Goal: Transaction & Acquisition: Purchase product/service

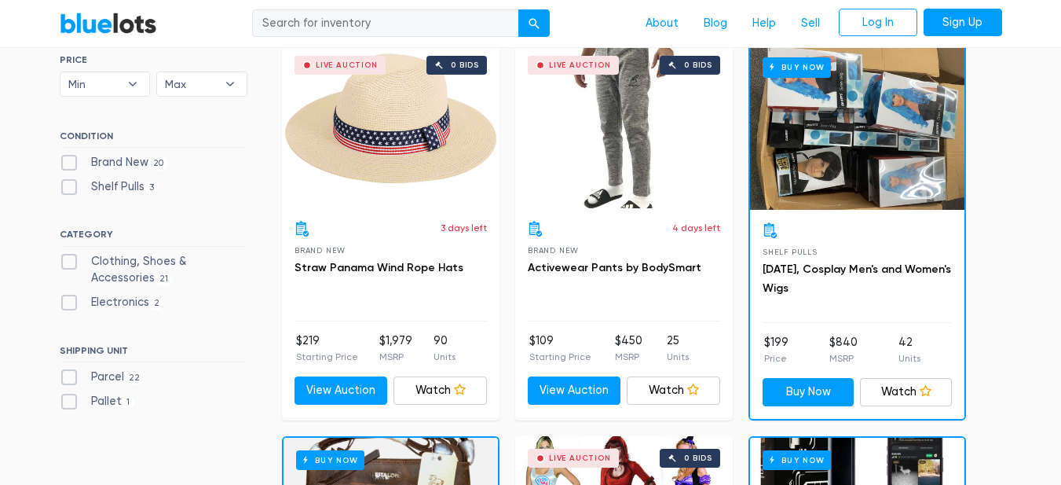
scroll to position [507, 0]
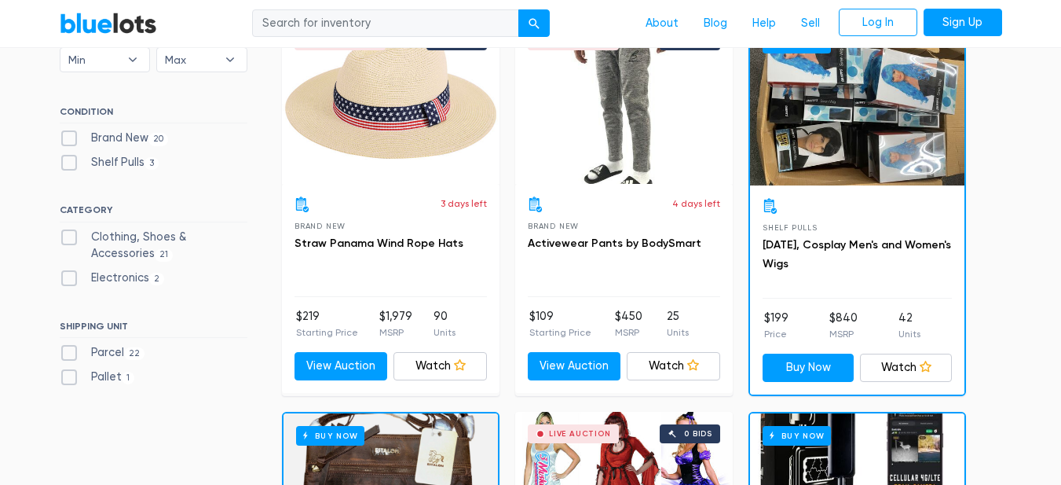
click at [80, 377] on label "Pallet 1" at bounding box center [97, 376] width 75 height 17
click at [70, 377] on input "Pallet 1" at bounding box center [65, 373] width 10 height 10
checkbox input "true"
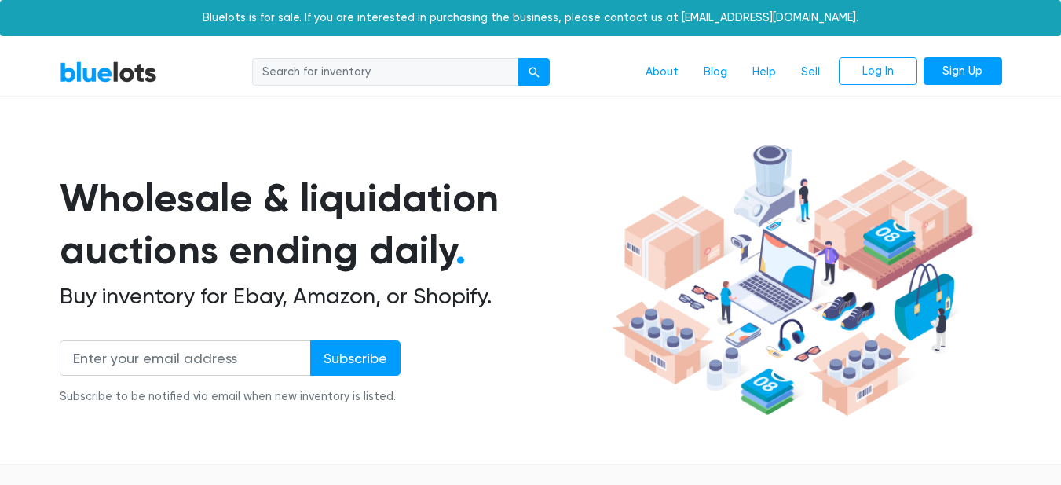
scroll to position [423, 0]
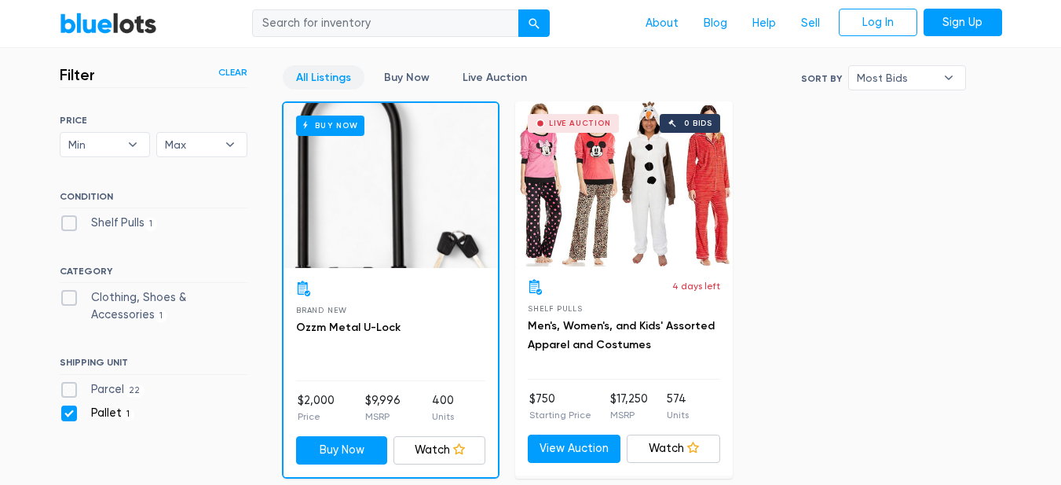
click at [64, 415] on label "Pallet 1" at bounding box center [97, 412] width 75 height 17
click at [64, 415] on input "Pallet 1" at bounding box center [65, 409] width 10 height 10
checkbox input "false"
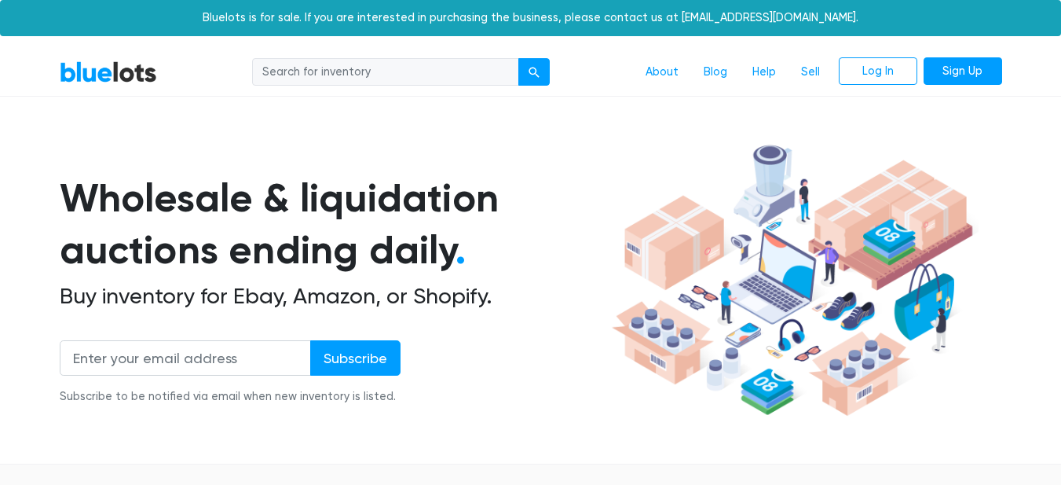
scroll to position [423, 0]
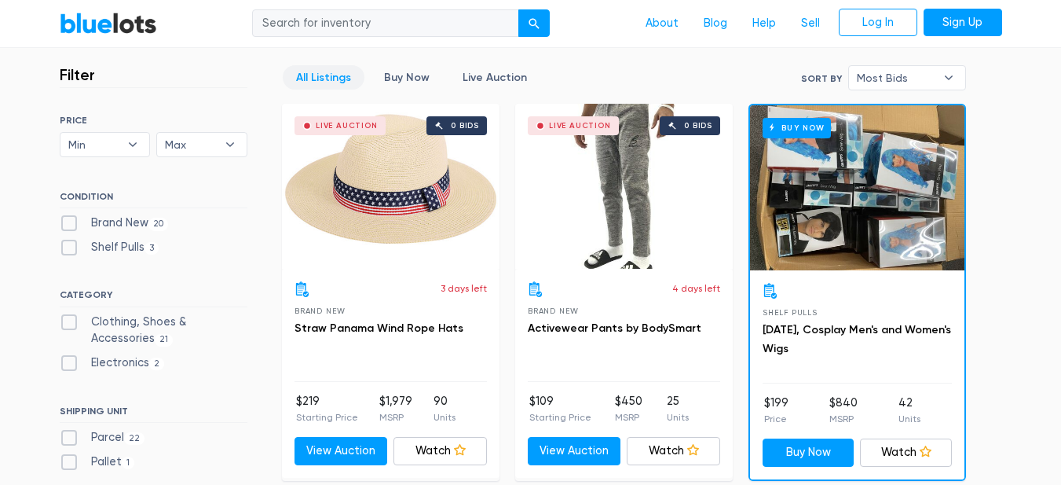
drag, startPoint x: 1060, startPoint y: 69, endPoint x: 1059, endPoint y: 92, distance: 22.8
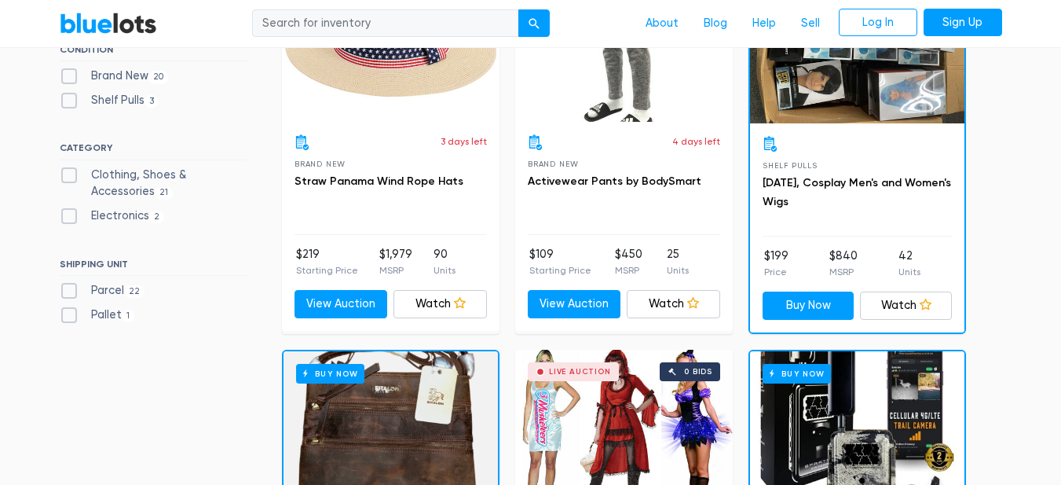
scroll to position [537, 0]
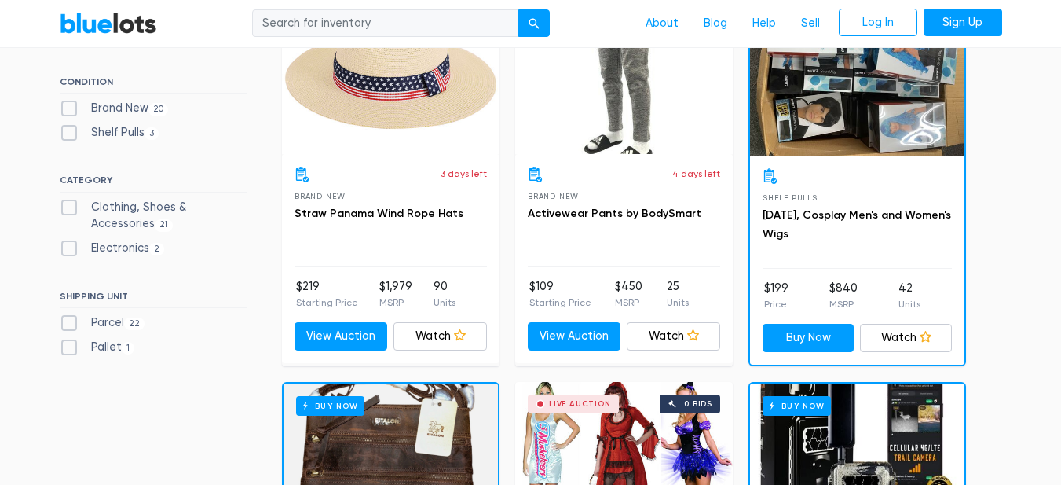
click at [79, 324] on label "Parcel 22" at bounding box center [103, 322] width 86 height 17
click at [70, 324] on input "Parcel 22" at bounding box center [65, 319] width 10 height 10
checkbox input "true"
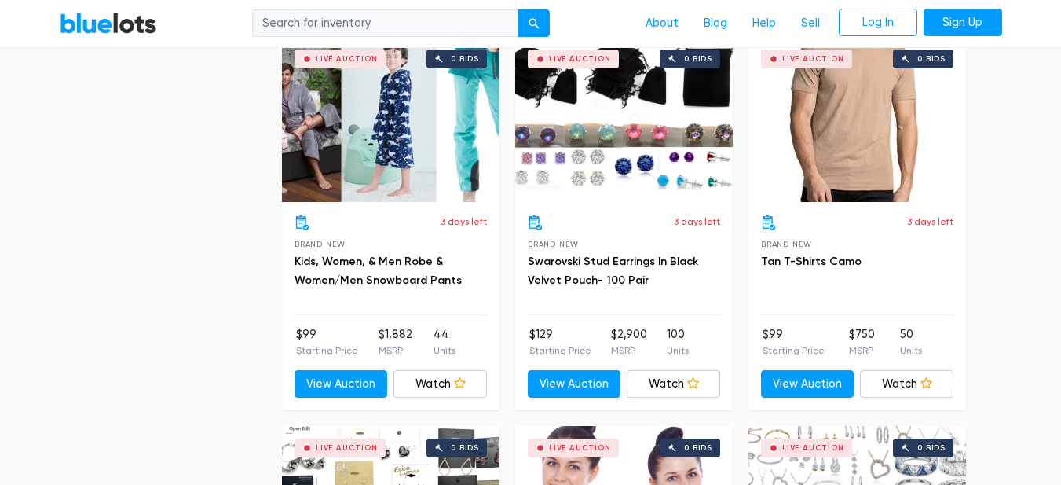
scroll to position [1658, 0]
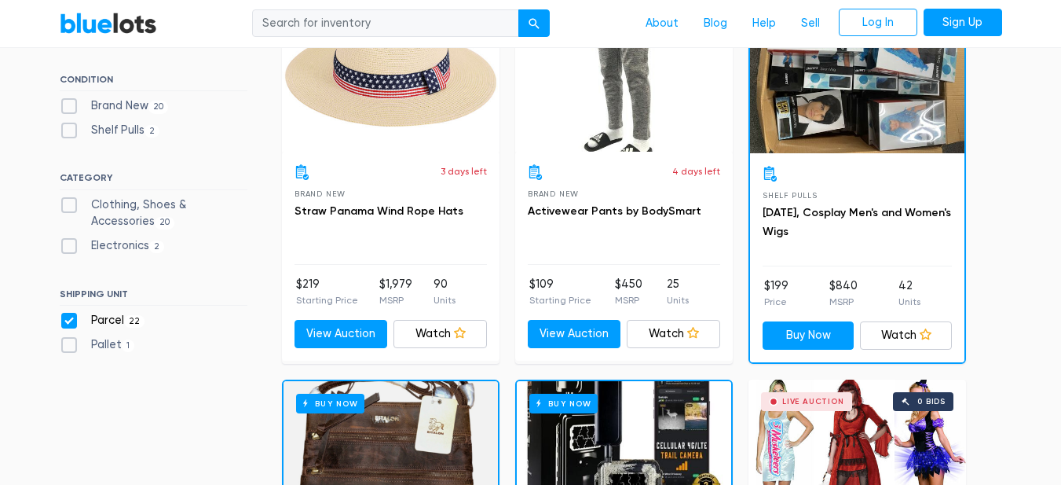
scroll to position [654, 0]
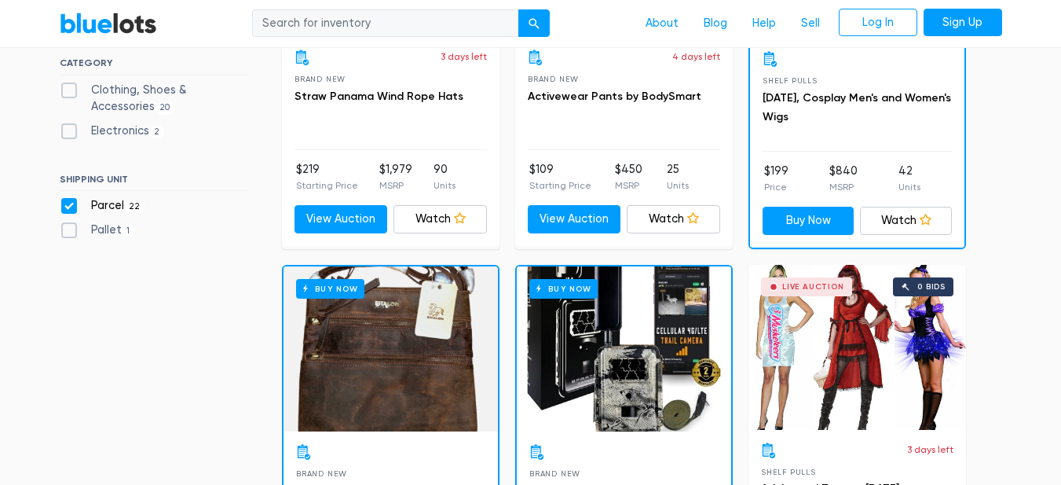
click at [66, 205] on label "Parcel 22" at bounding box center [103, 205] width 86 height 17
click at [66, 205] on input "Parcel 22" at bounding box center [65, 202] width 10 height 10
checkbox input "false"
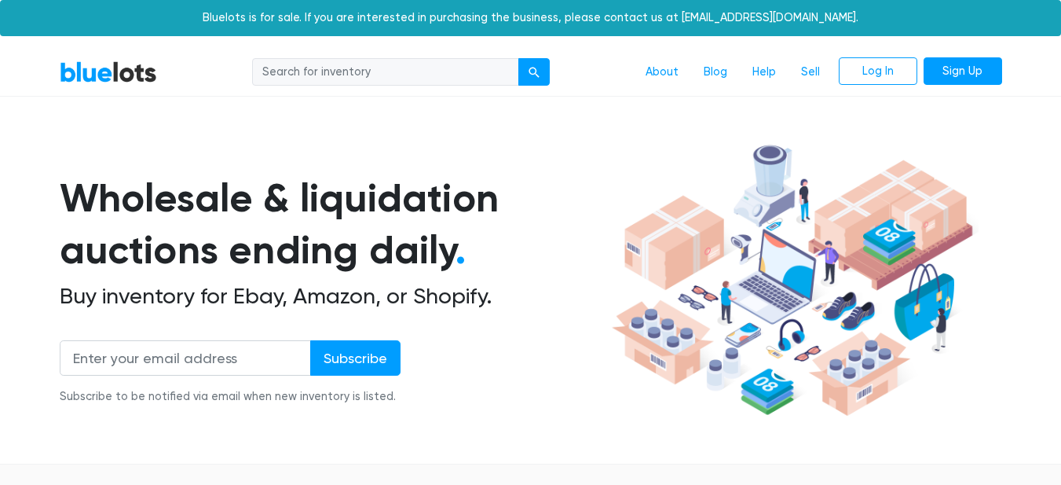
scroll to position [423, 0]
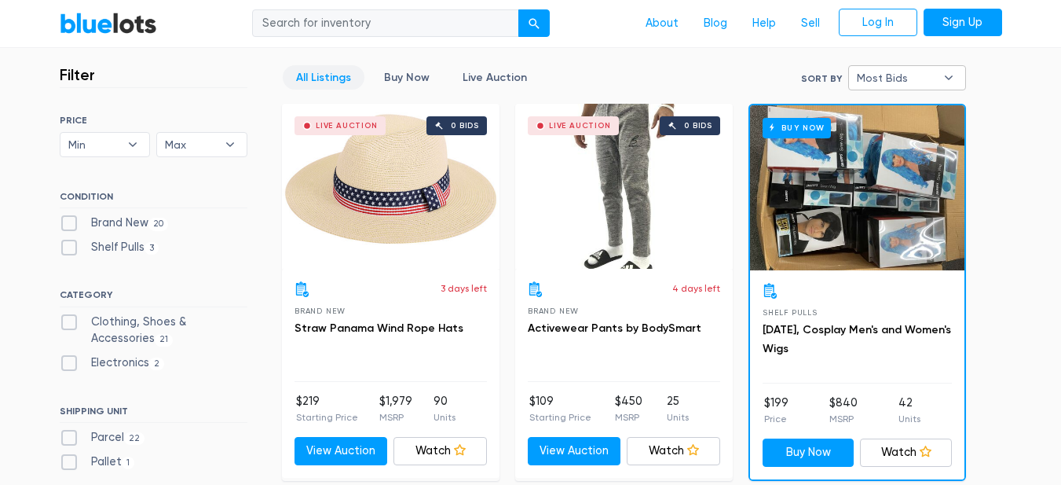
click at [906, 74] on span "Most Bids" at bounding box center [896, 78] width 79 height 24
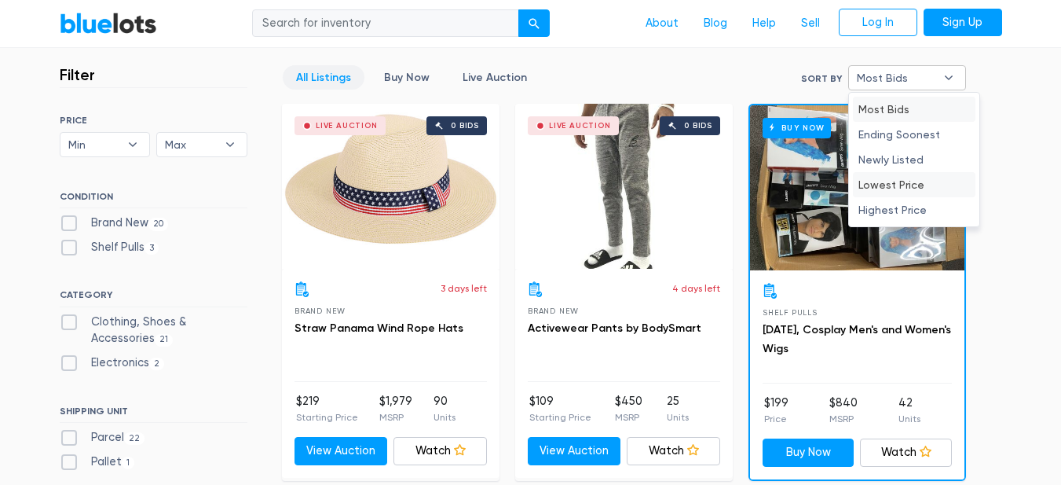
click at [906, 190] on li "Lowest Price" at bounding box center [914, 184] width 123 height 25
select select "lowest_price"
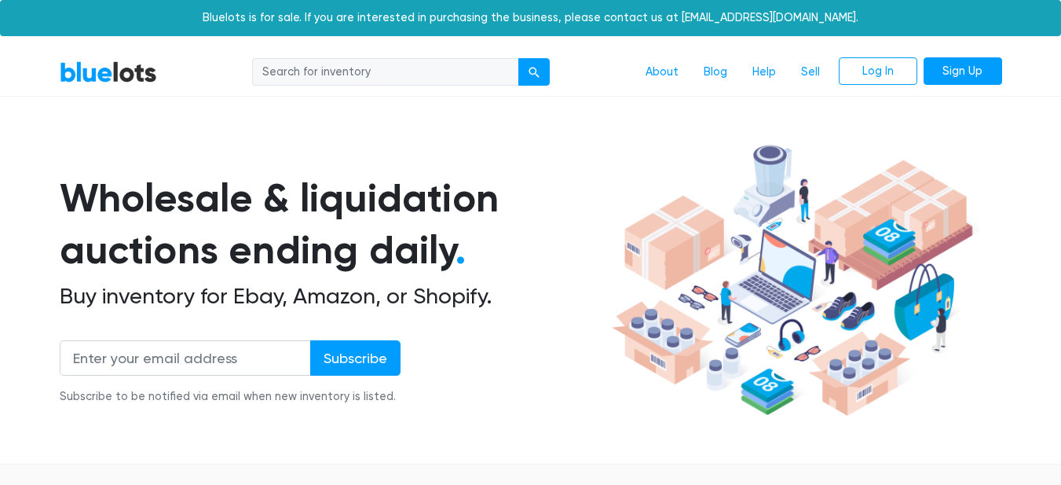
scroll to position [423, 0]
